Goal: Task Accomplishment & Management: Use online tool/utility

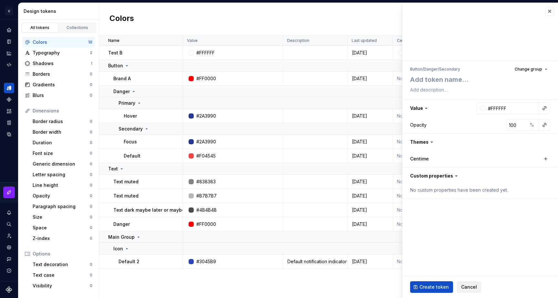
click at [471, 291] on button "Cancel" at bounding box center [469, 288] width 24 height 12
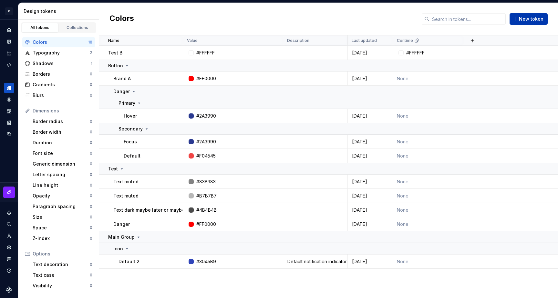
click at [519, 20] on button "New token" at bounding box center [528, 19] width 38 height 12
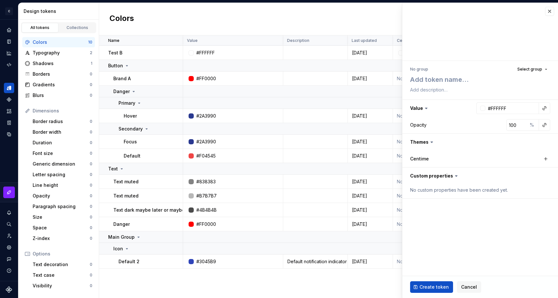
click at [490, 218] on fieldset "No group Select group Value #FFFFFF Opacity 100 % Themes Centime Custom propert…" at bounding box center [480, 151] width 156 height 296
click at [529, 68] on span "Select group" at bounding box center [529, 69] width 25 height 5
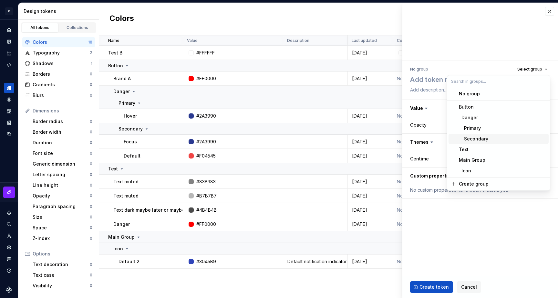
click at [478, 138] on div "Secondary" at bounding box center [472, 139] width 29 height 6
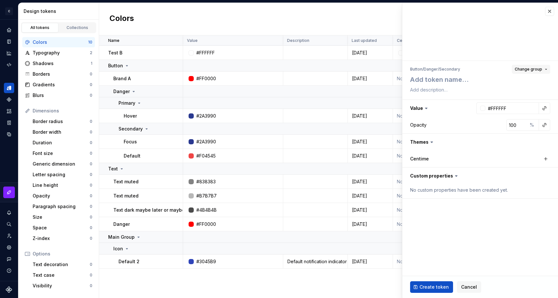
click at [531, 67] on span "Change group" at bounding box center [527, 69] width 27 height 5
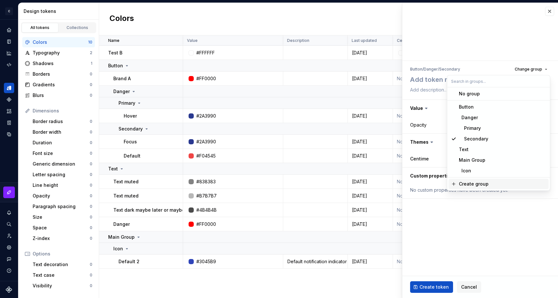
click at [470, 221] on fieldset "Button / Danger / Secondary Change group Value #FFFFFF Opacity 100 % Themes Cen…" at bounding box center [480, 151] width 156 height 296
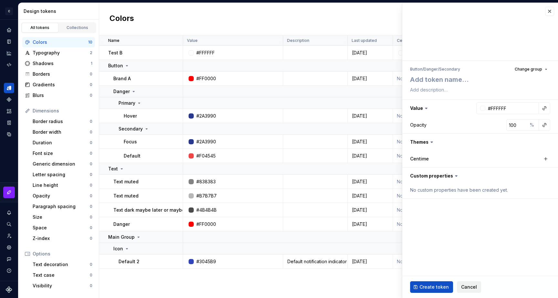
click at [461, 290] on span "Cancel" at bounding box center [469, 287] width 16 height 6
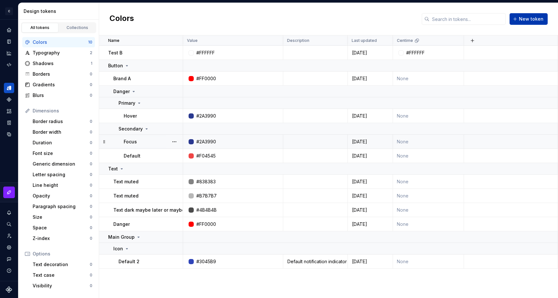
click at [520, 22] on span "New token" at bounding box center [531, 19] width 25 height 6
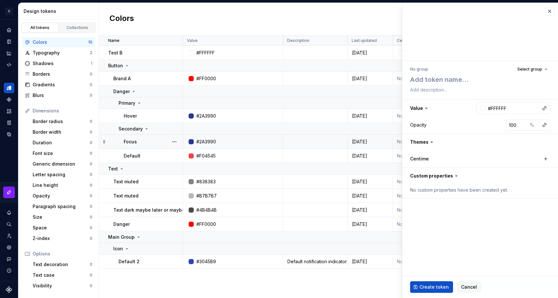
click at [482, 231] on fieldset "No group Select group Value #FFFFFF Opacity 100 % Themes Centime Custom propert…" at bounding box center [480, 151] width 156 height 296
type textarea "*"
